Goal: Task Accomplishment & Management: Use online tool/utility

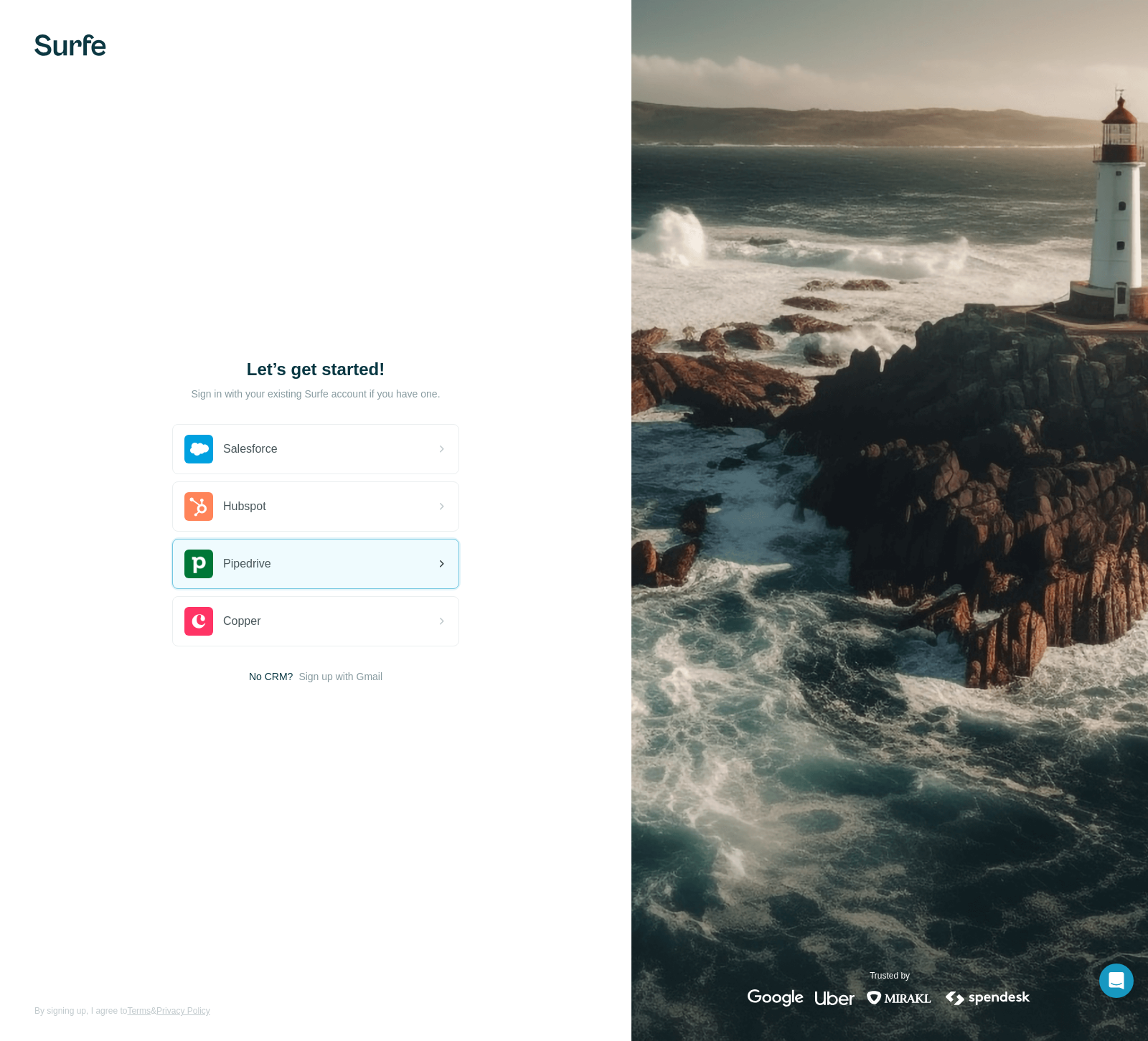
click at [335, 566] on div "Pipedrive" at bounding box center [316, 564] width 286 height 49
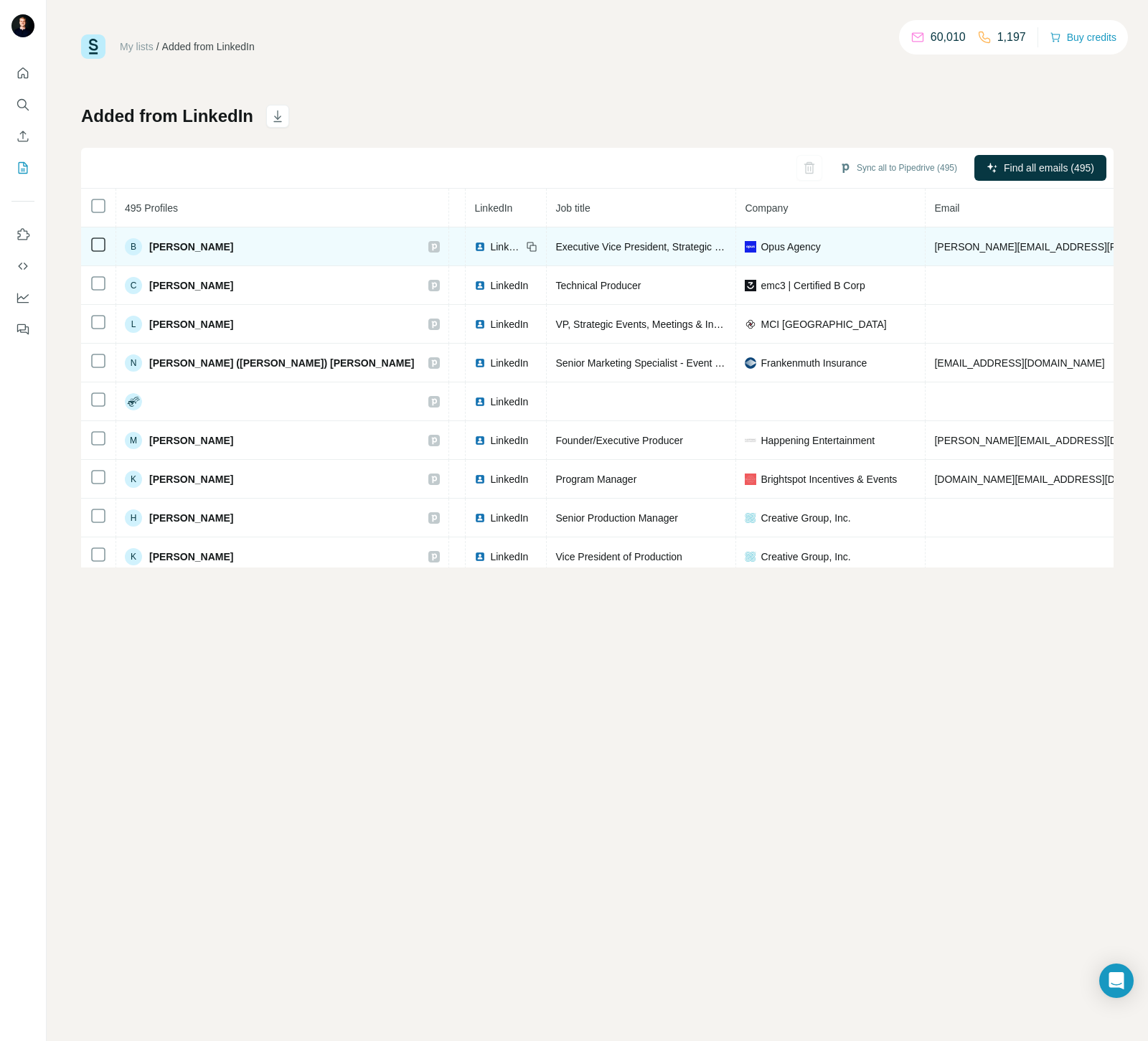
scroll to position [0, 184]
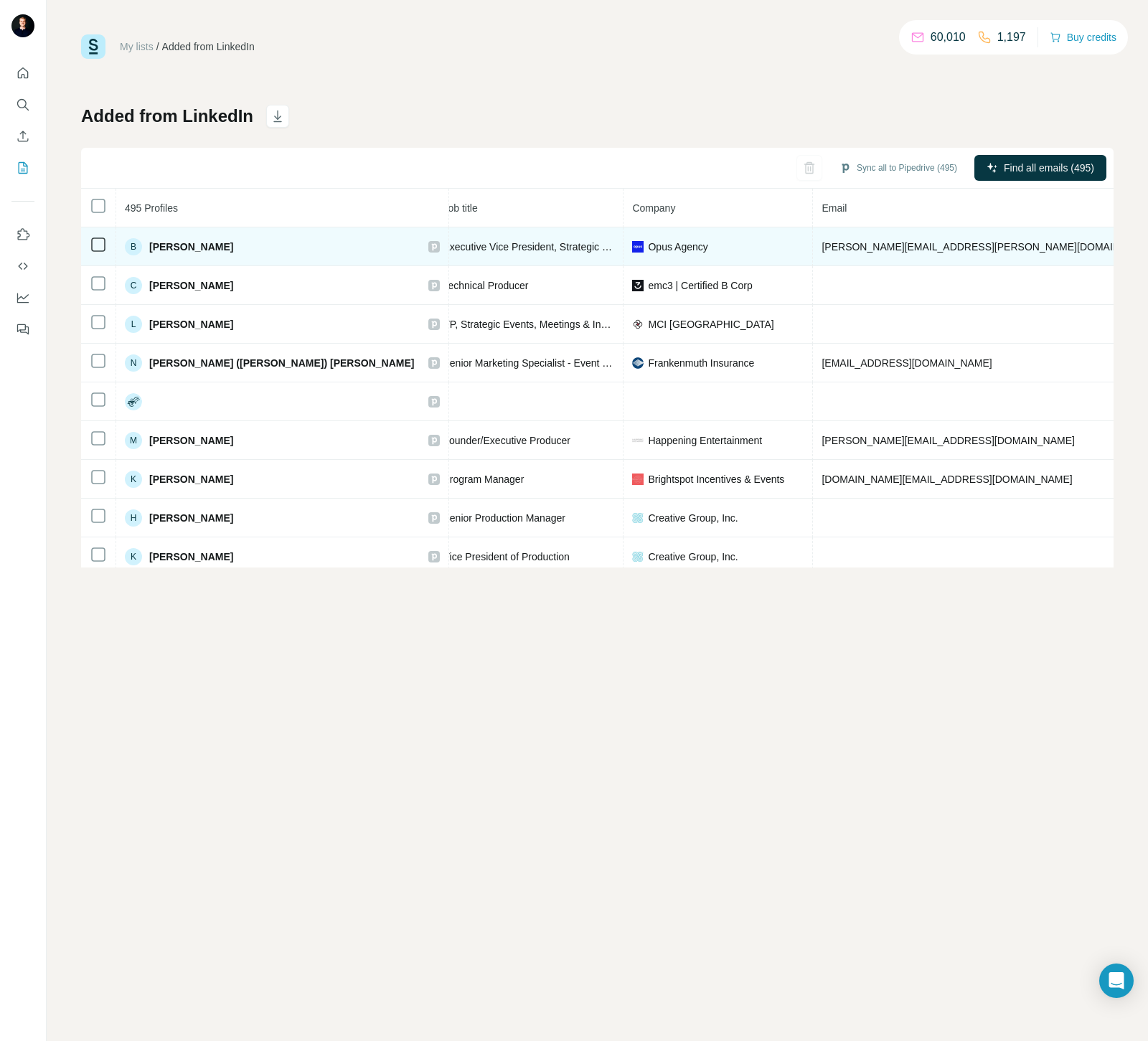
copy span "[PHONE_NUMBER]"
